Goal: Navigation & Orientation: Go to known website

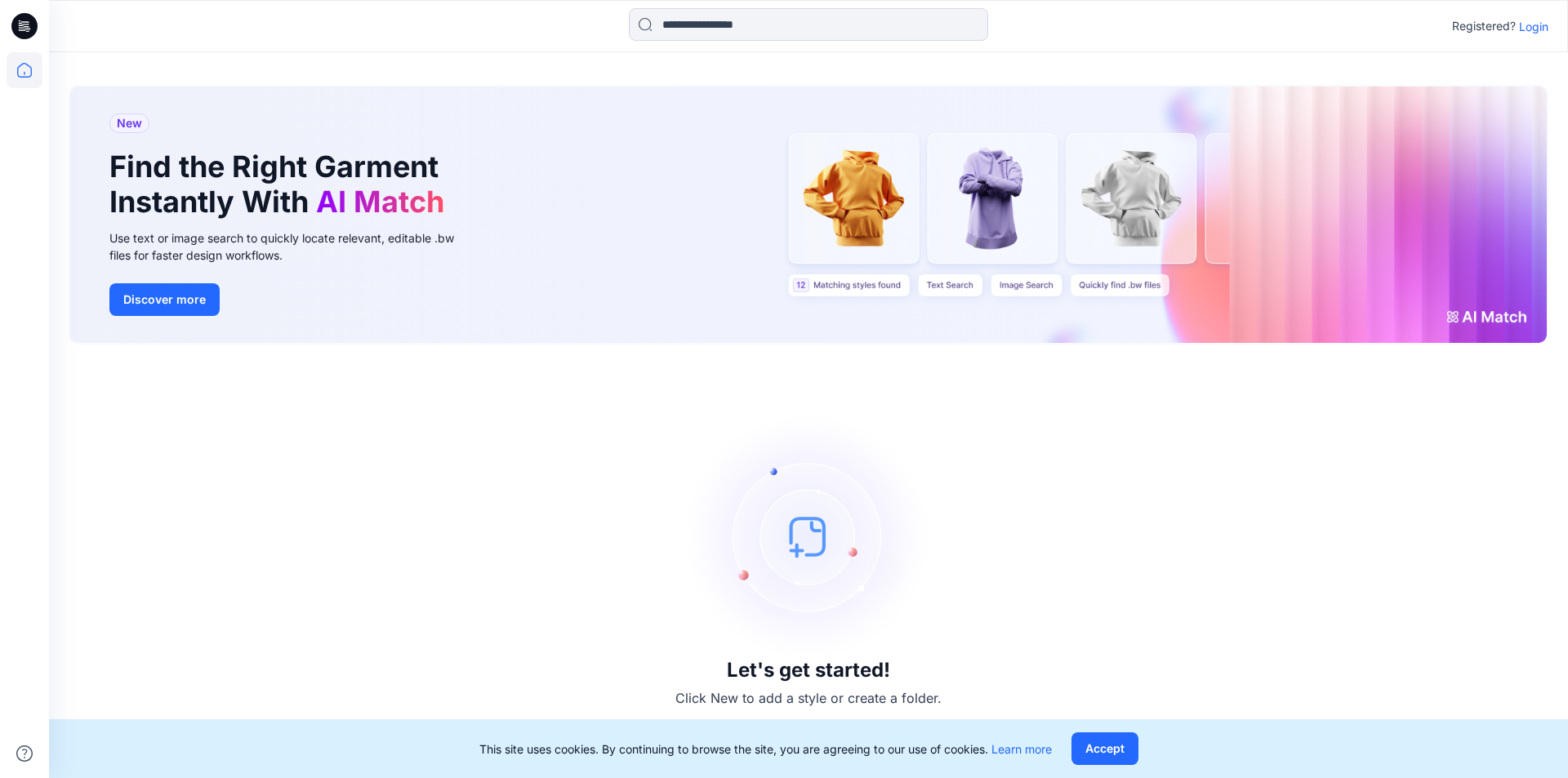
click at [1535, 29] on p "Login" at bounding box center [1533, 26] width 29 height 17
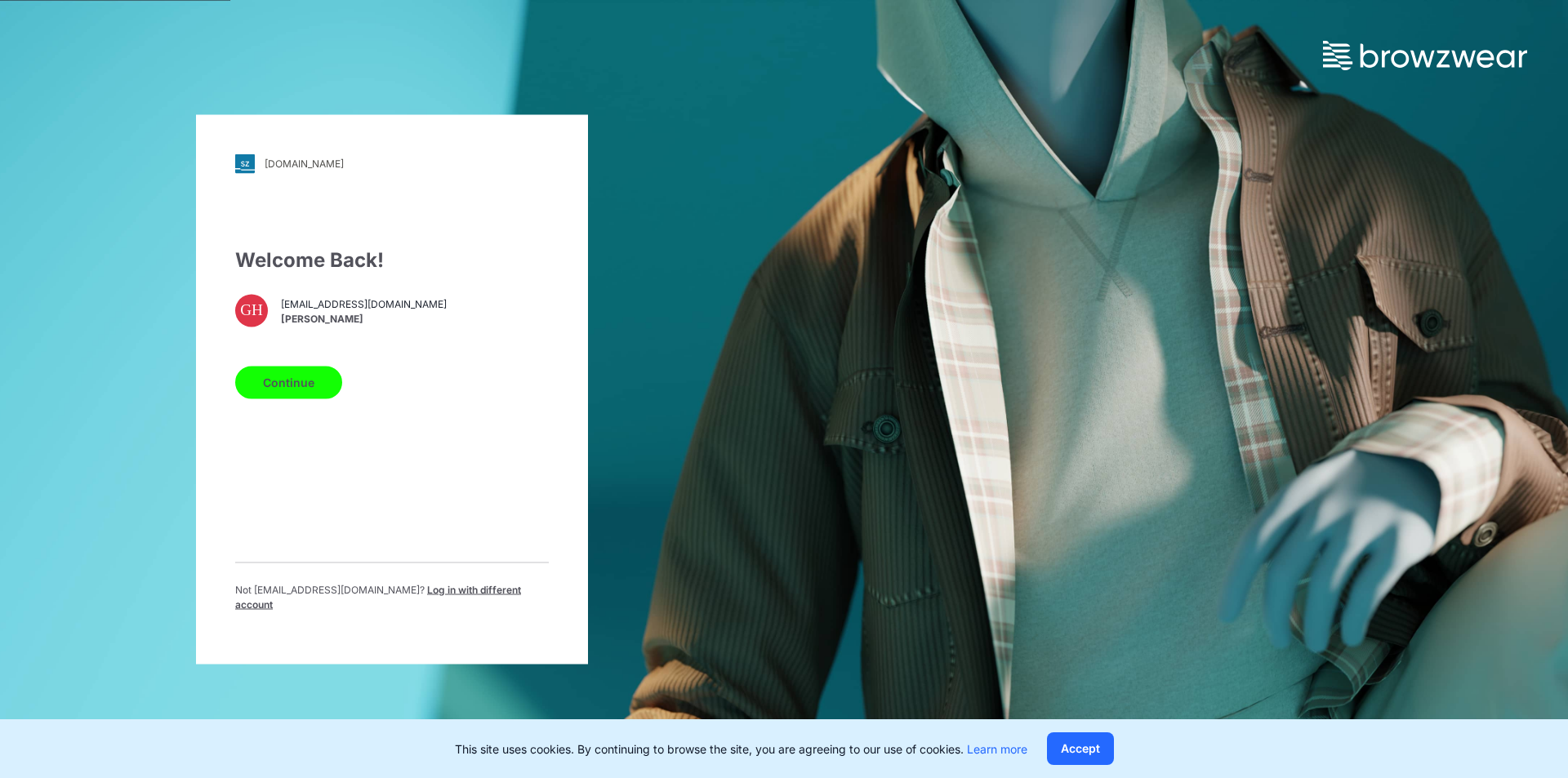
click at [313, 385] on button "Continue" at bounding box center [288, 382] width 107 height 33
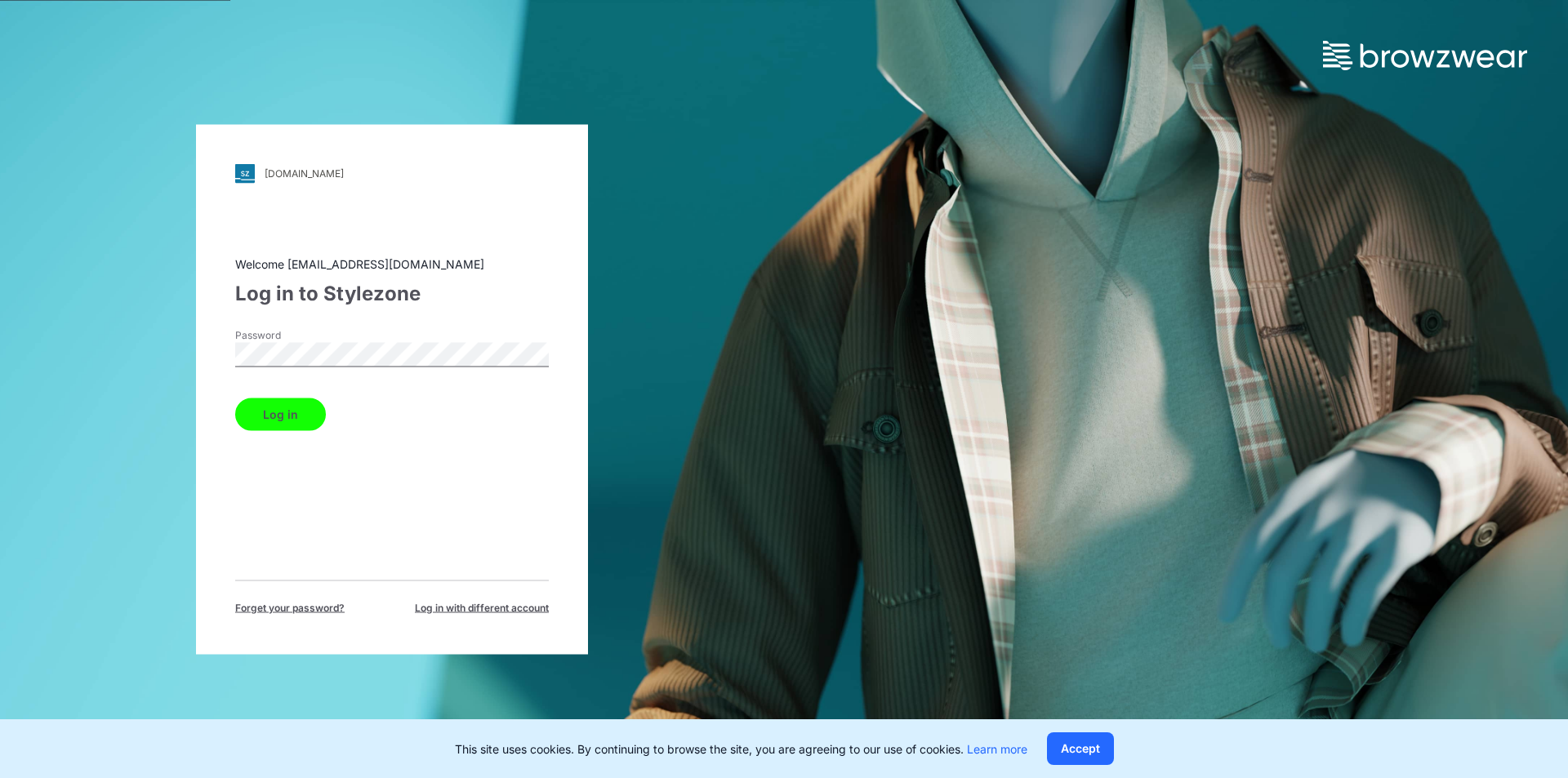
click at [289, 414] on button "Log in" at bounding box center [280, 414] width 91 height 33
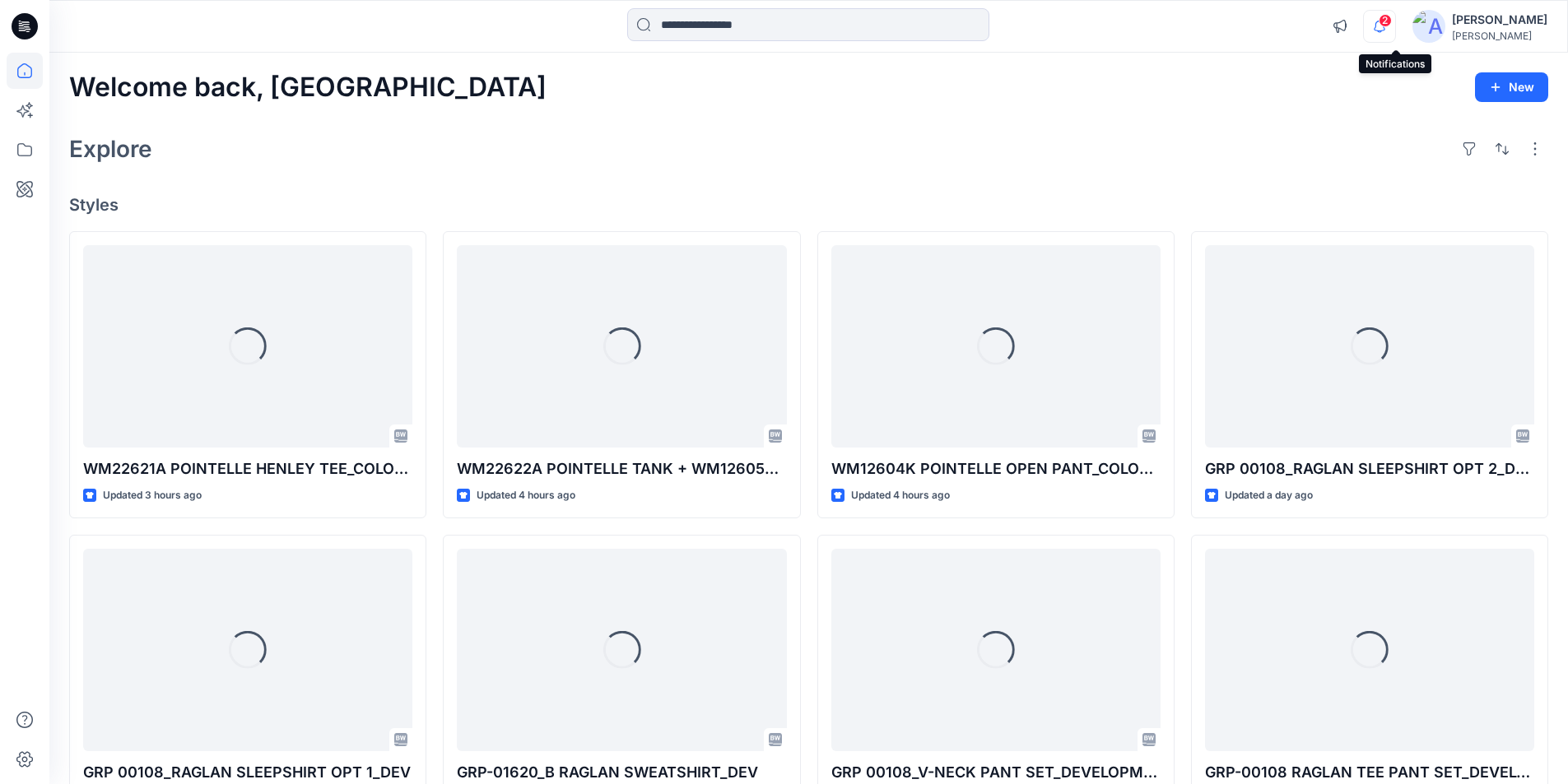
click at [1388, 23] on icon "button" at bounding box center [1380, 26] width 31 height 33
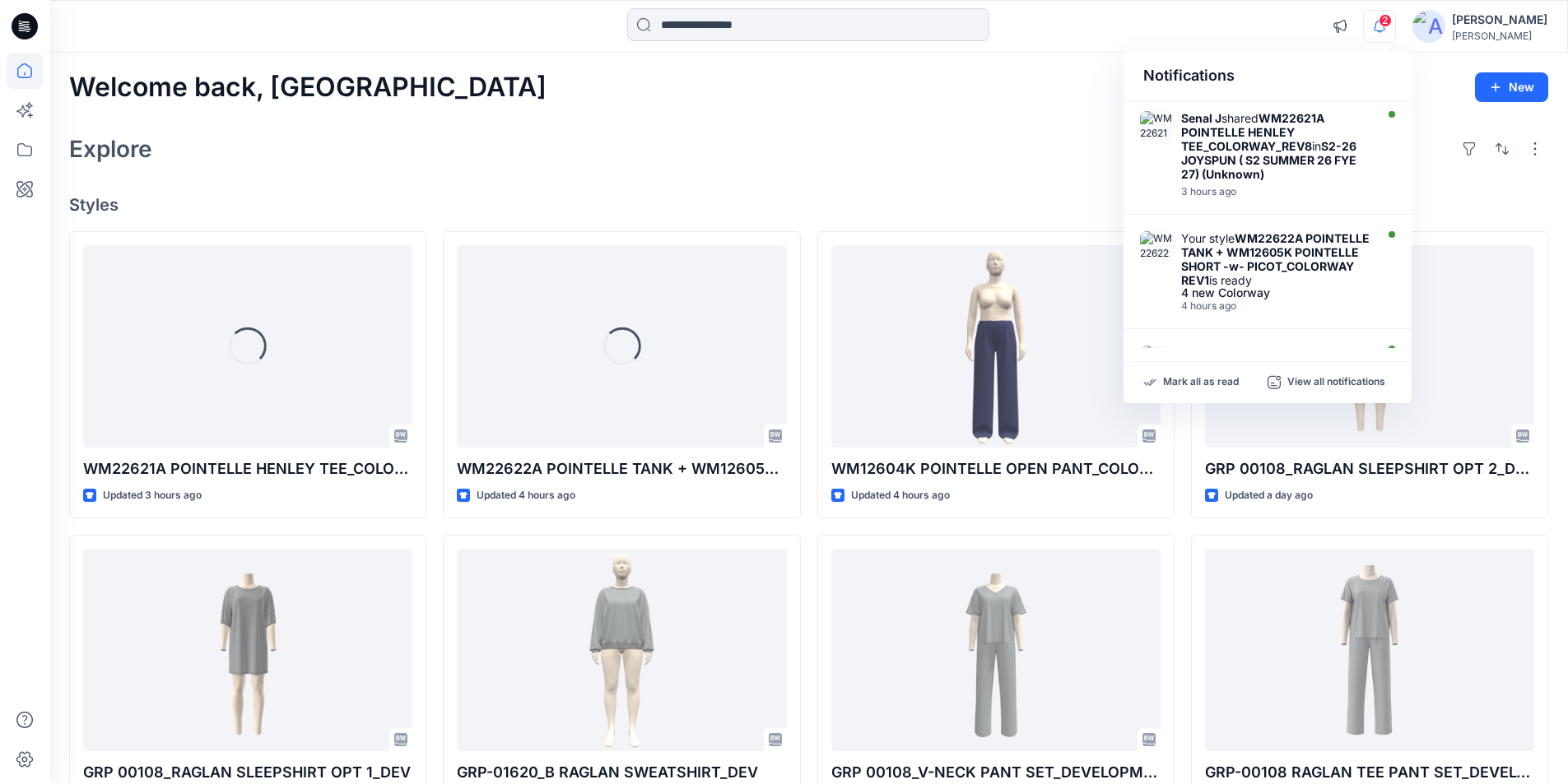
click at [1393, 25] on icon "button" at bounding box center [1380, 26] width 31 height 33
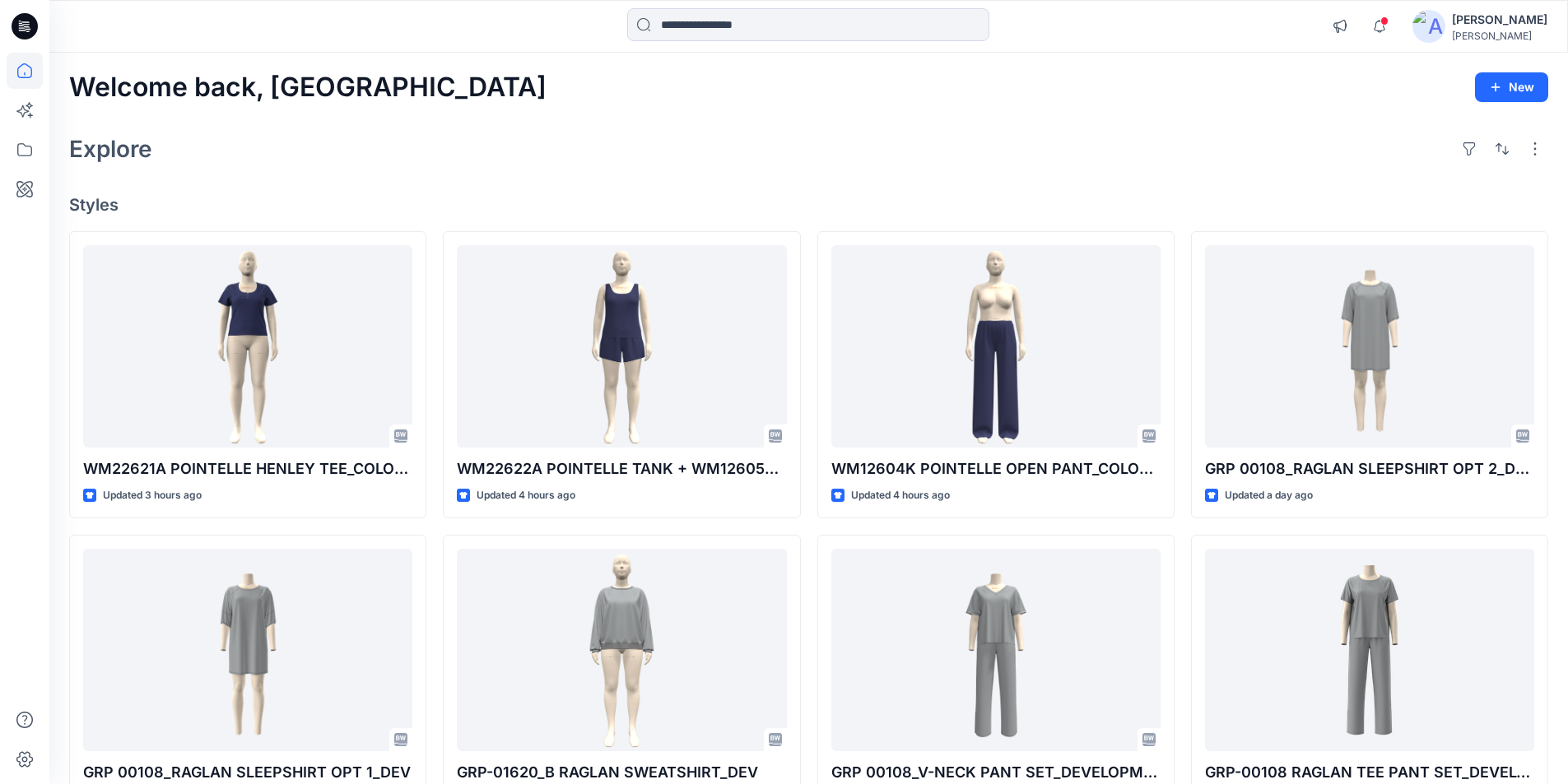
click at [1095, 19] on div at bounding box center [809, 26] width 759 height 36
